Goal: Find contact information

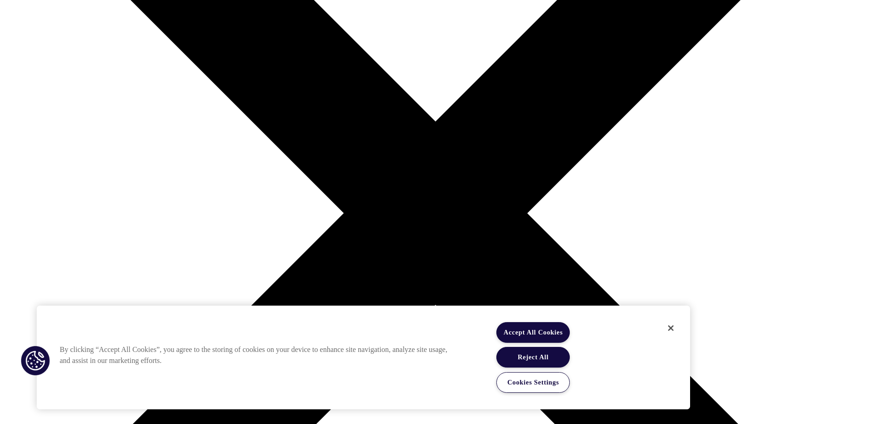
scroll to position [230, 0]
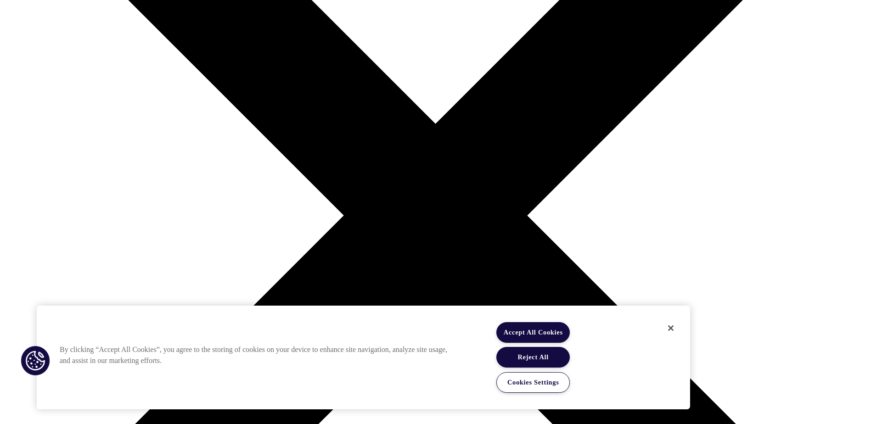
click at [552, 331] on button "Accept All Cookies" at bounding box center [532, 332] width 73 height 21
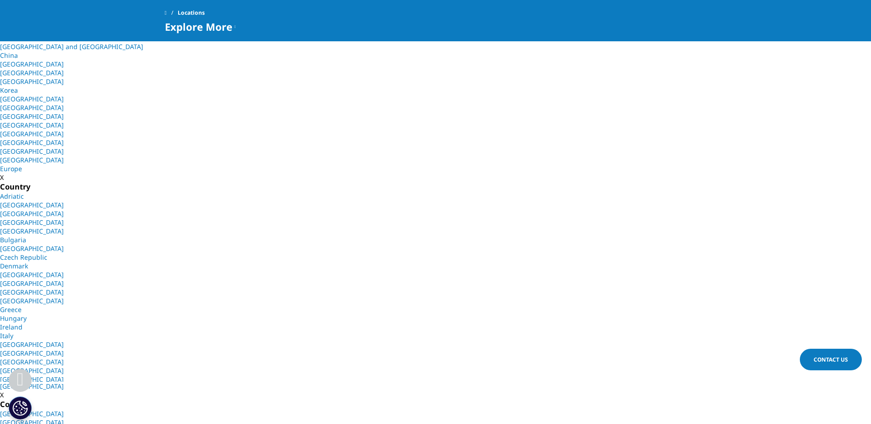
scroll to position [236, 0]
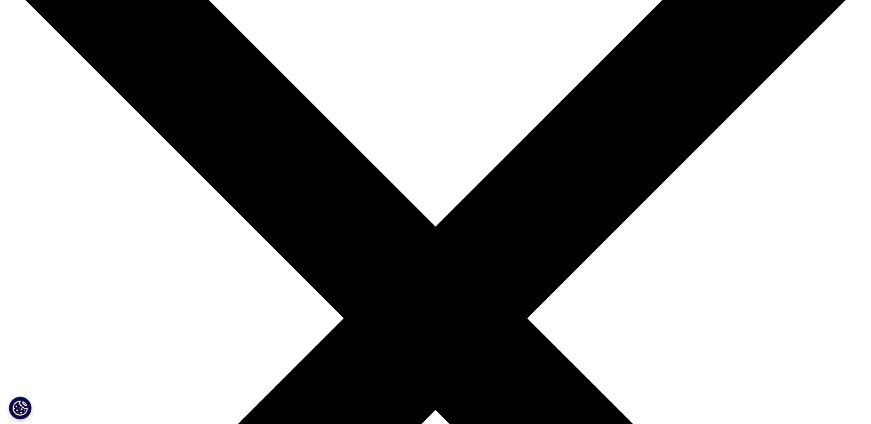
scroll to position [230, 0]
